Goal: Information Seeking & Learning: Find specific fact

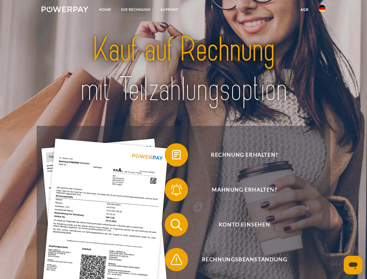
click at [65, 10] on img at bounding box center [65, 9] width 47 height 6
click at [322, 10] on img at bounding box center [322, 8] width 7 height 7
click at [305, 10] on link "agb" at bounding box center [305, 9] width 18 height 10
click at [172, 156] on span at bounding box center [167, 154] width 29 height 29
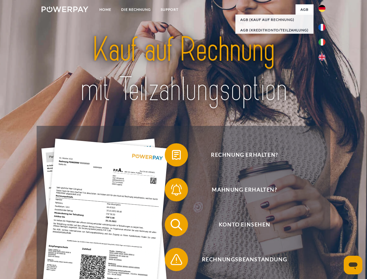
click at [172, 191] on div "Rechnung erhalten? Mahnung erhalten? Konto einsehen" at bounding box center [184, 242] width 294 height 233
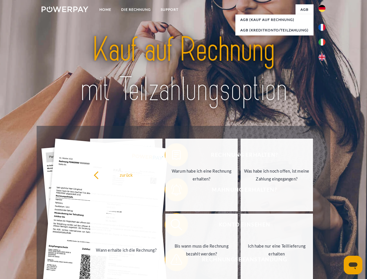
click at [172, 226] on link "Bis wann muss die Rechnung bezahlt werden?" at bounding box center [201, 250] width 72 height 73
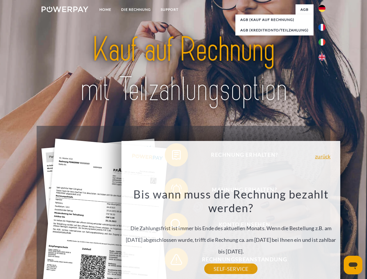
click at [172, 261] on div "Rechnung erhalten? Mahnung erhalten? Konto einsehen" at bounding box center [184, 242] width 294 height 233
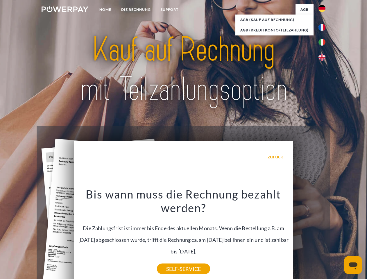
click at [353, 265] on icon "Messaging-Fenster öffnen" at bounding box center [353, 266] width 9 height 7
